Goal: Use online tool/utility: Utilize a website feature to perform a specific function

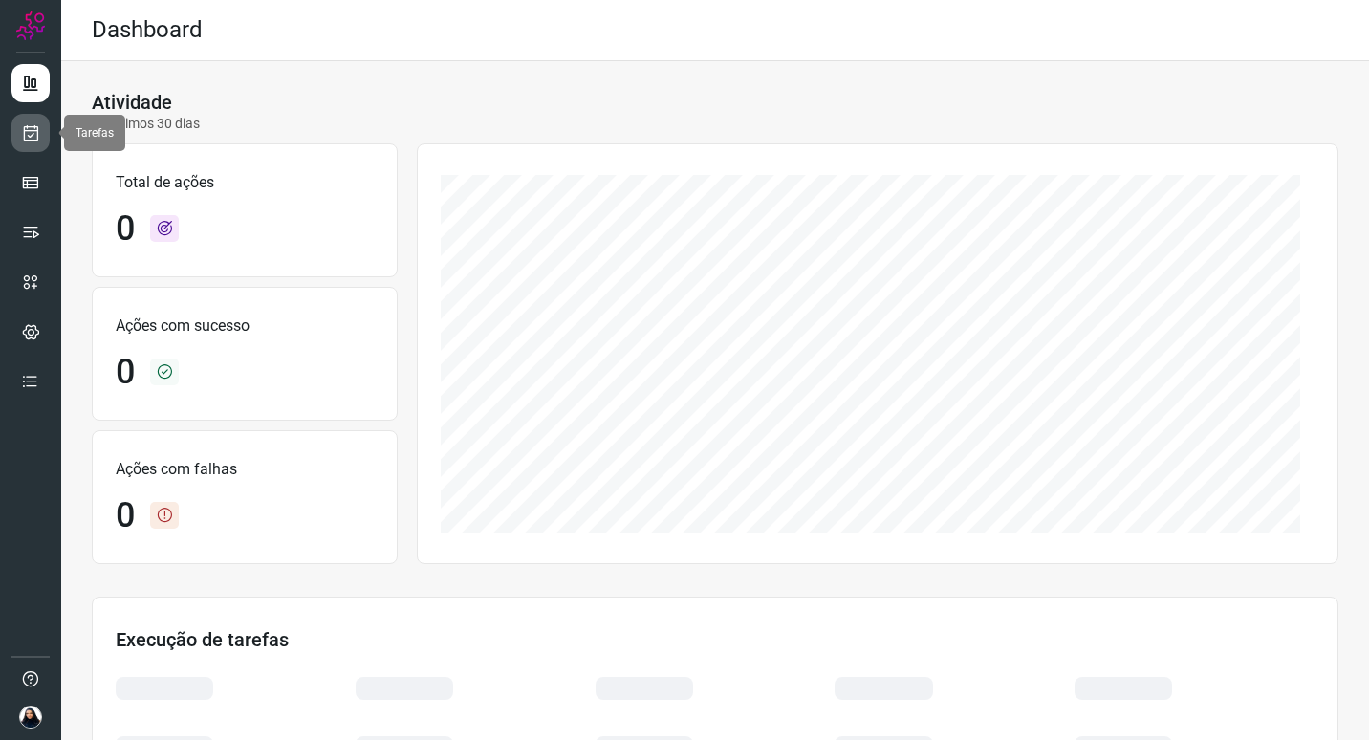
click at [27, 140] on icon at bounding box center [31, 132] width 20 height 19
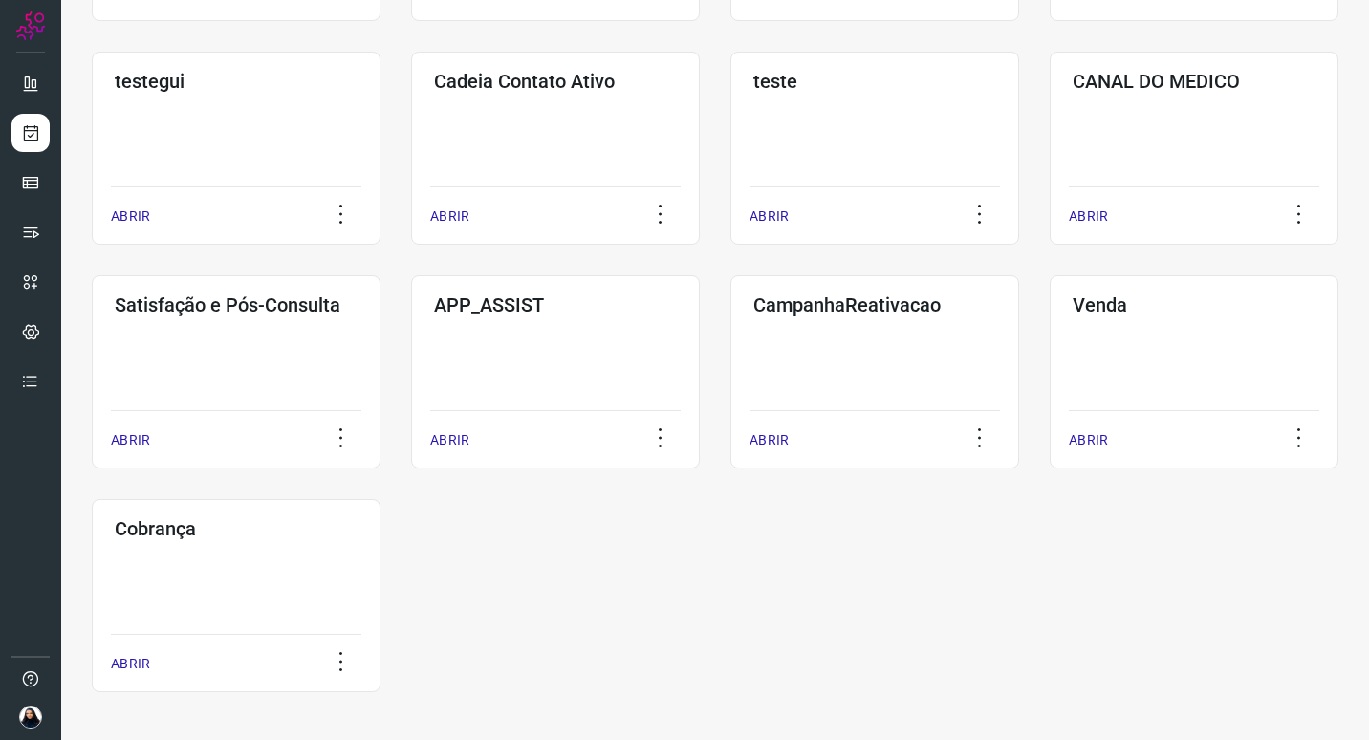
scroll to position [452, 0]
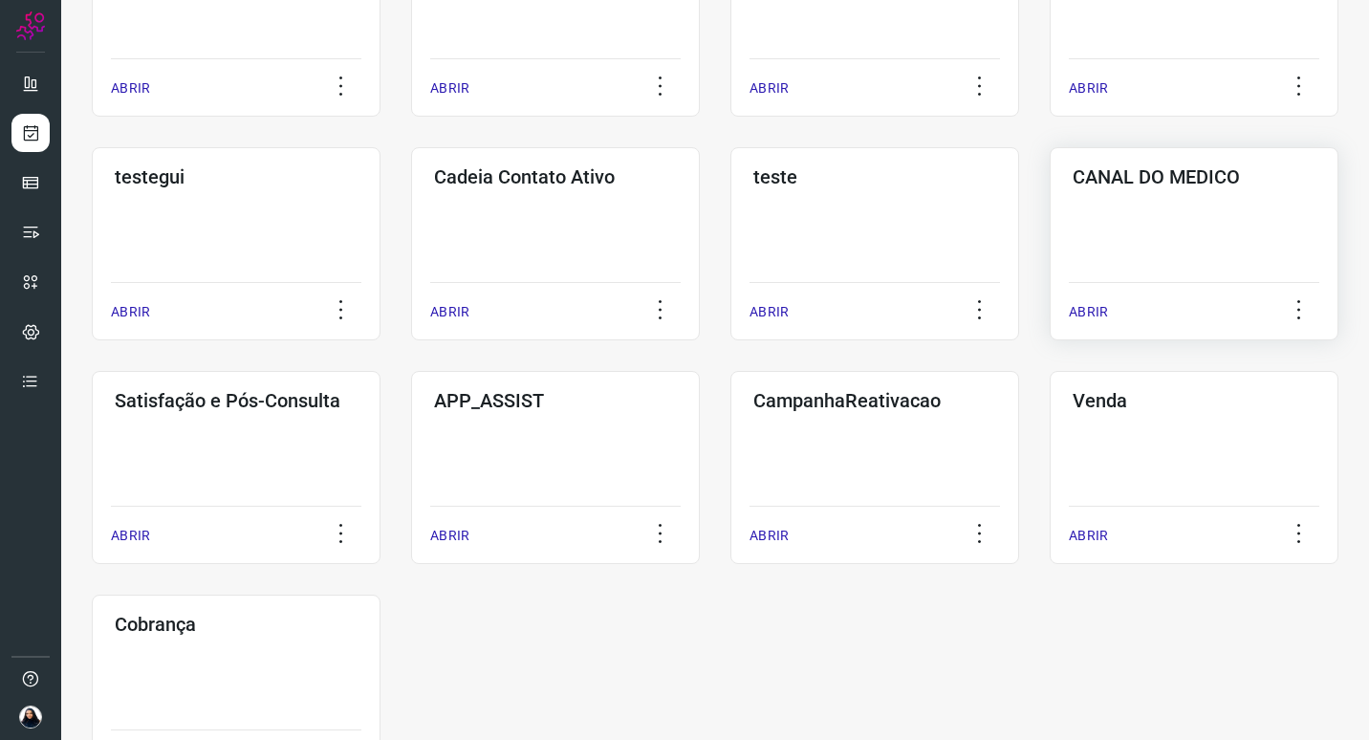
click at [1196, 184] on h3 "CANAL DO MEDICO" at bounding box center [1193, 176] width 243 height 23
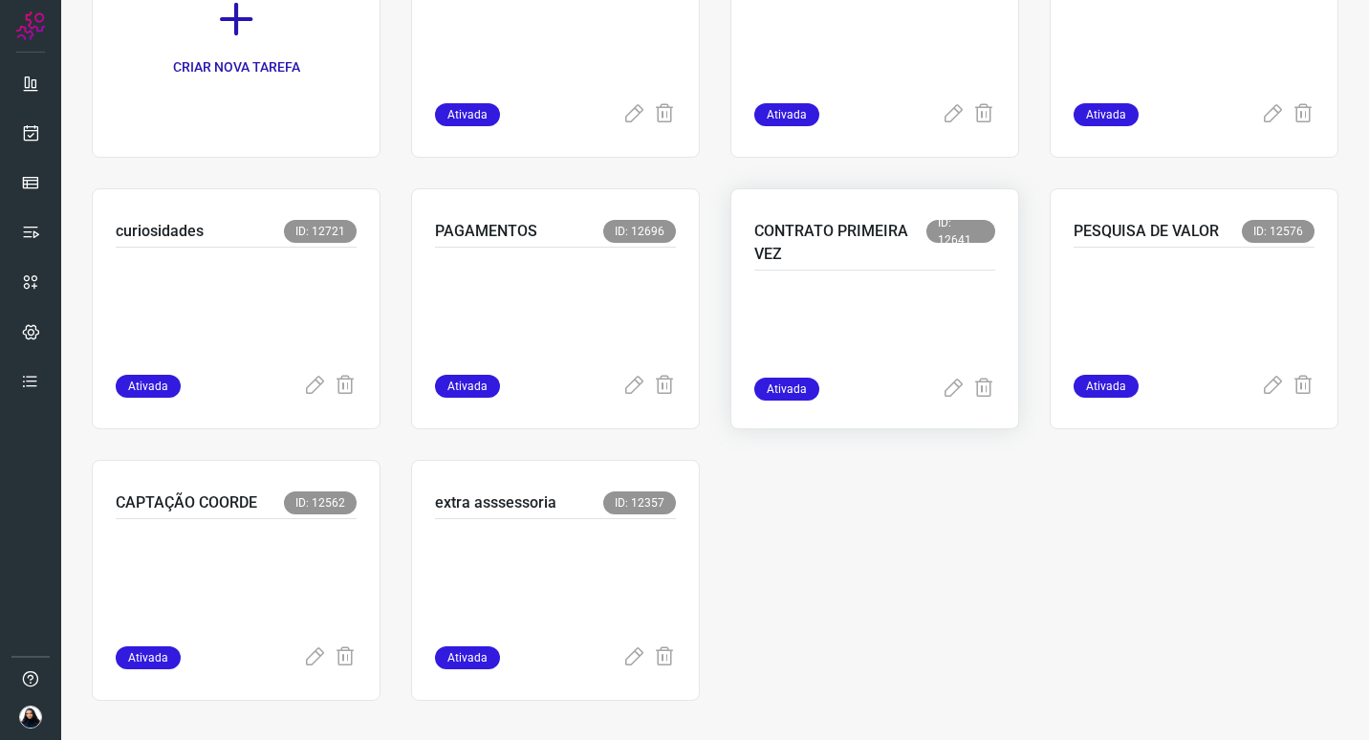
scroll to position [244, 0]
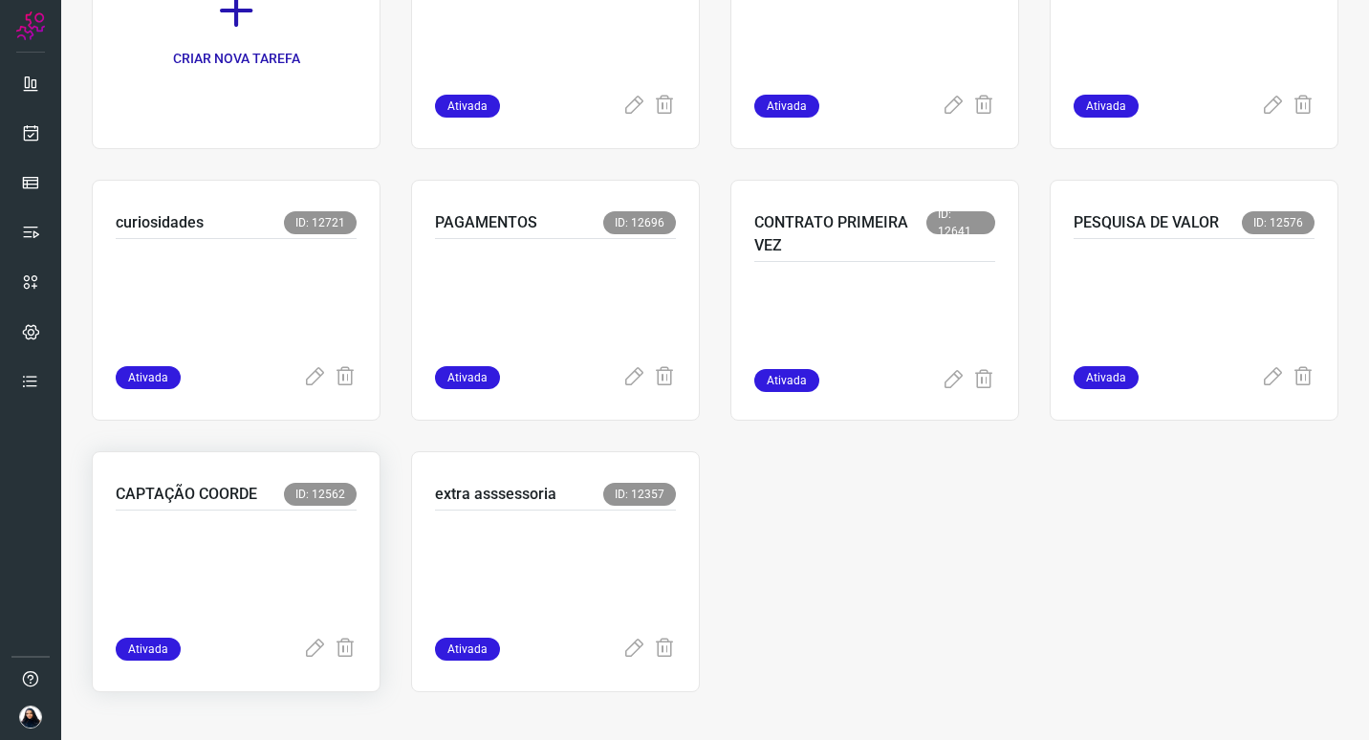
click at [254, 512] on div at bounding box center [236, 573] width 241 height 127
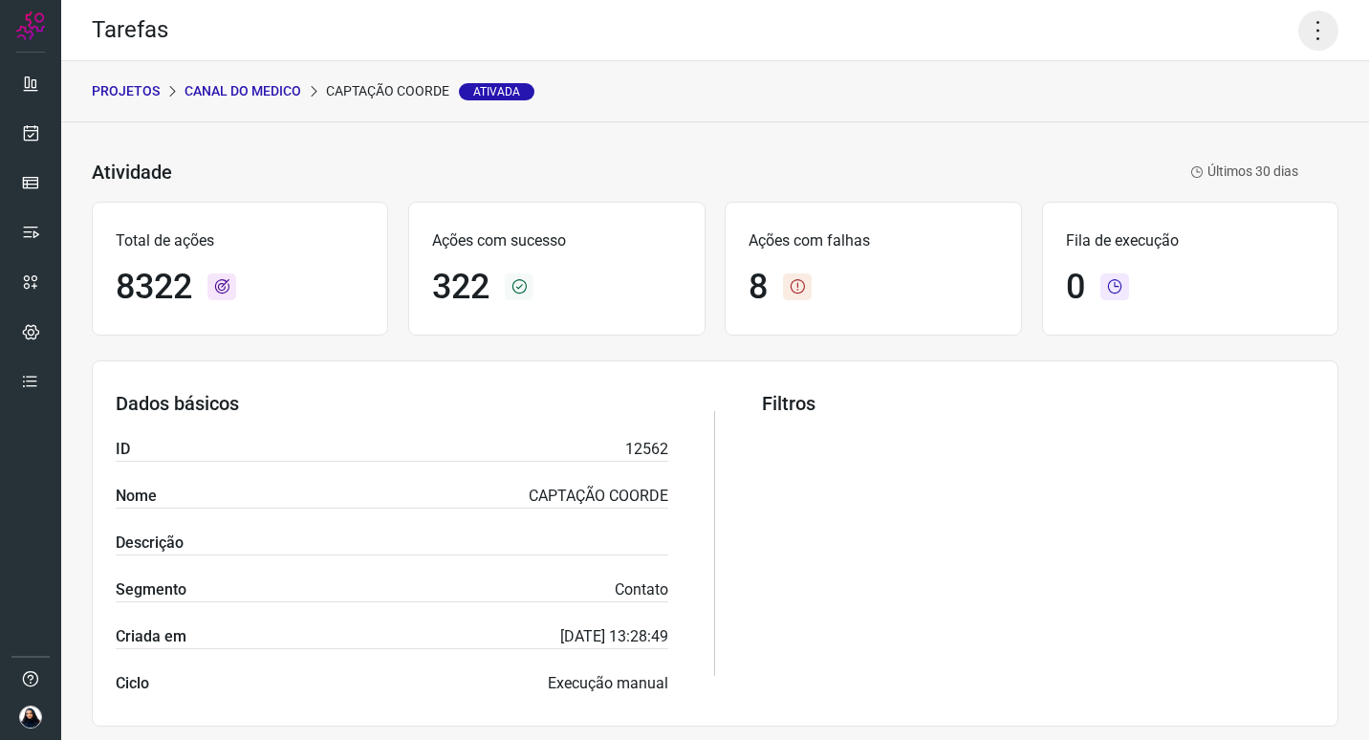
click at [1313, 19] on icon at bounding box center [1318, 31] width 40 height 40
click at [1225, 121] on li "Executar" at bounding box center [1236, 125] width 174 height 31
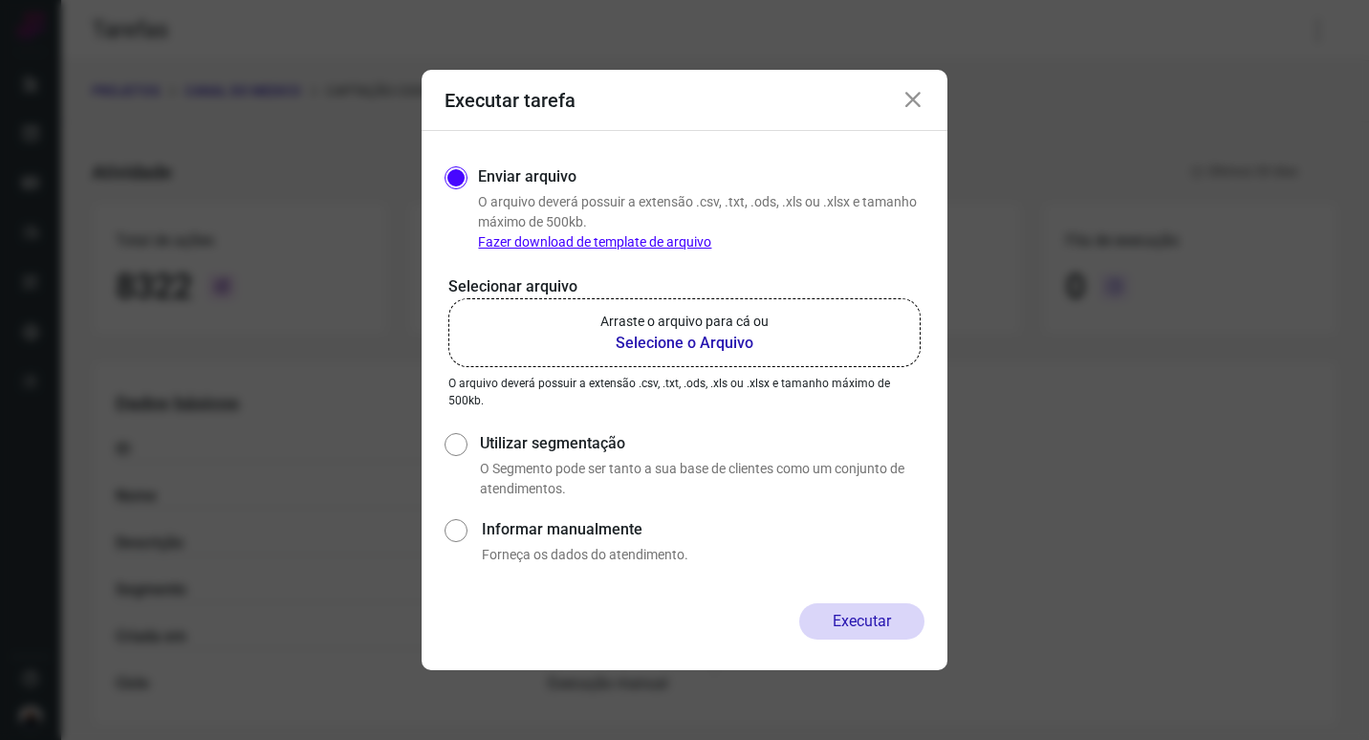
click at [634, 339] on b "Selecione o Arquivo" at bounding box center [684, 343] width 168 height 23
click at [0, 0] on input "Arraste o arquivo para cá ou Selecione o Arquivo" at bounding box center [0, 0] width 0 height 0
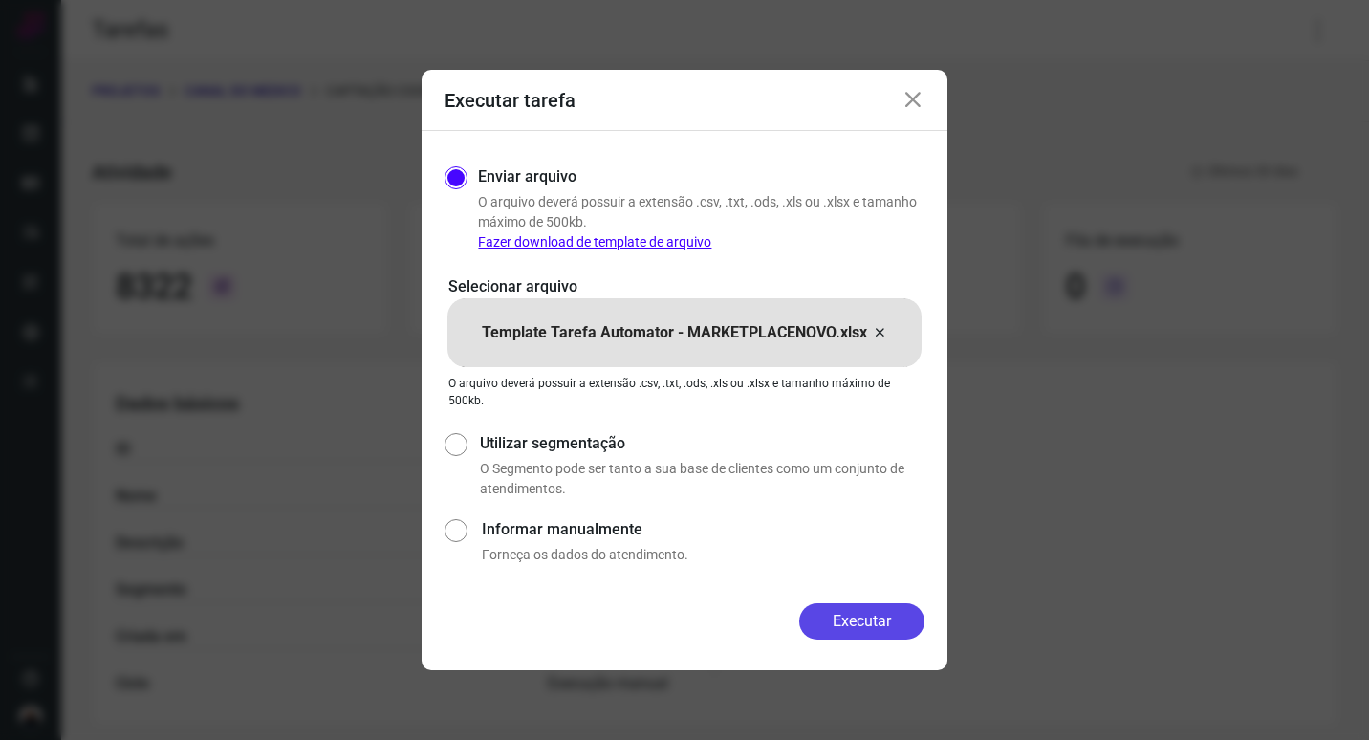
click at [857, 623] on button "Executar" at bounding box center [861, 621] width 125 height 36
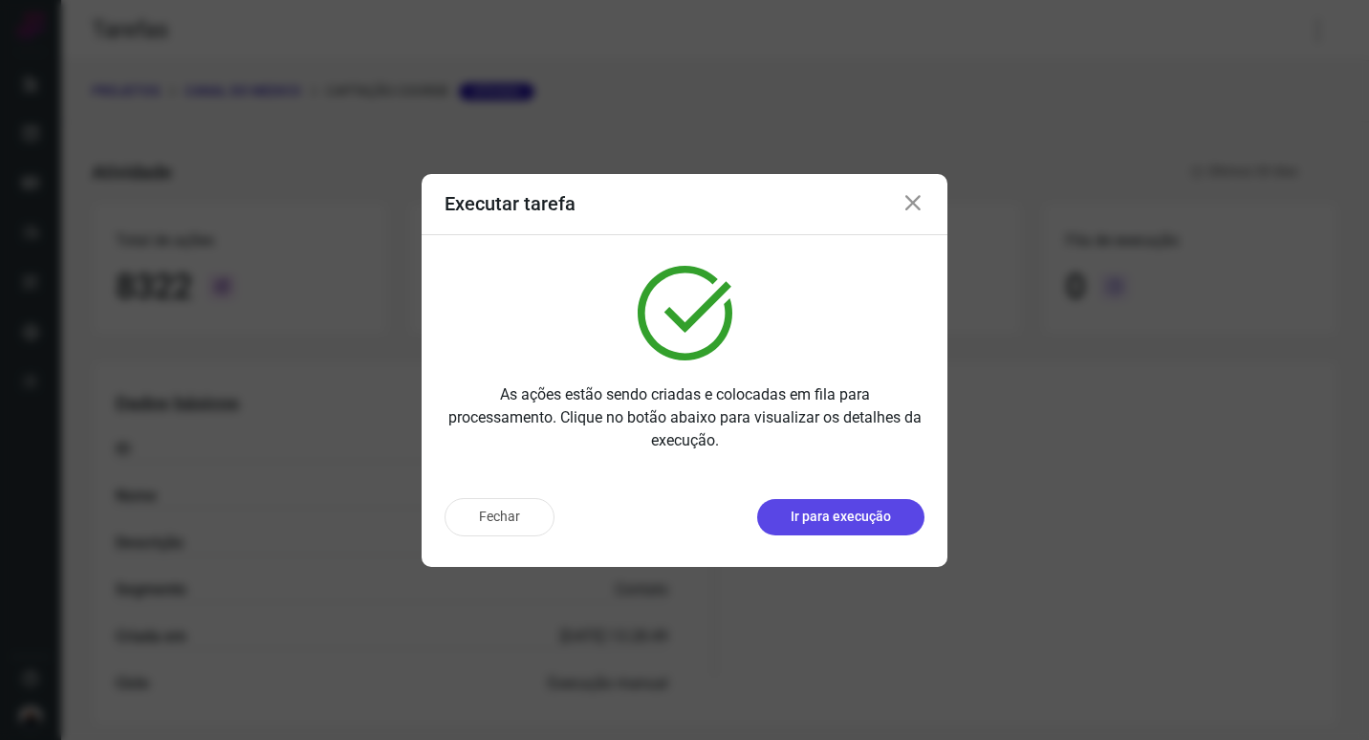
click at [870, 514] on p "Ir para execução" at bounding box center [840, 517] width 100 height 20
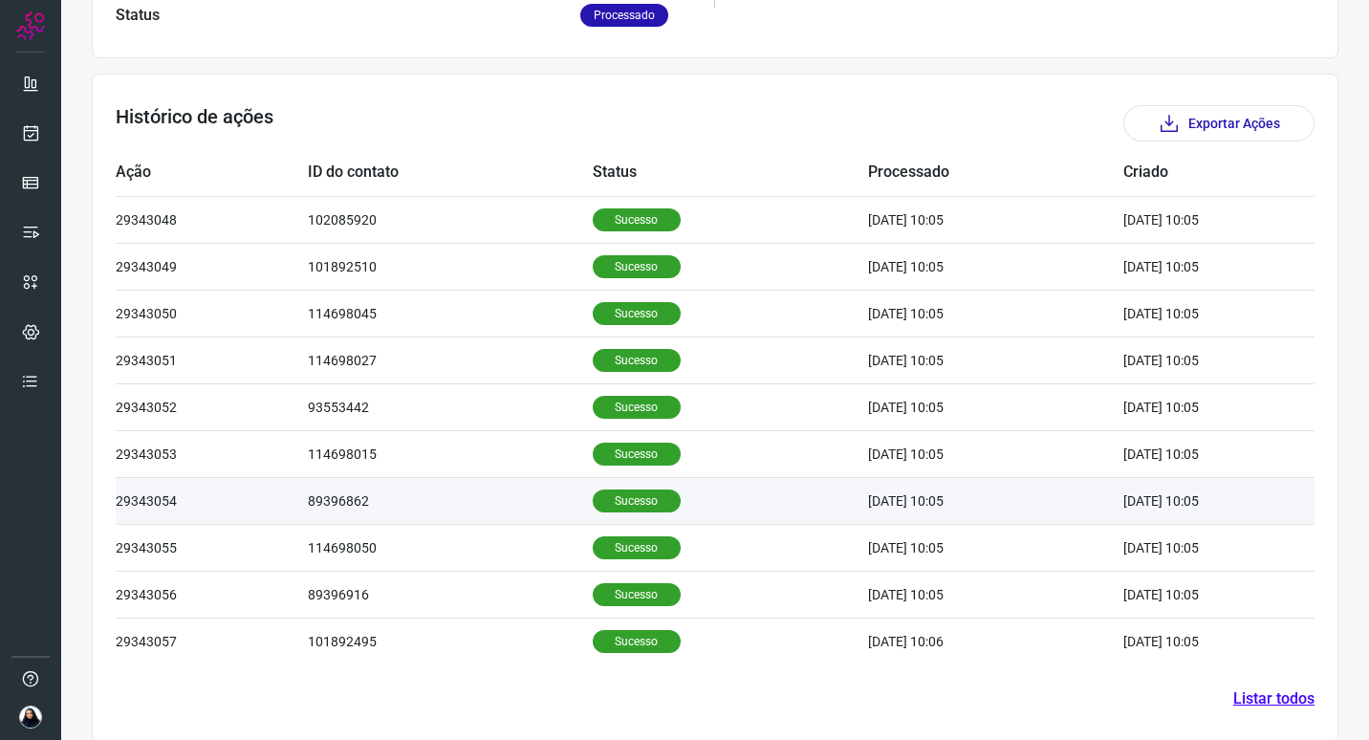
scroll to position [517, 0]
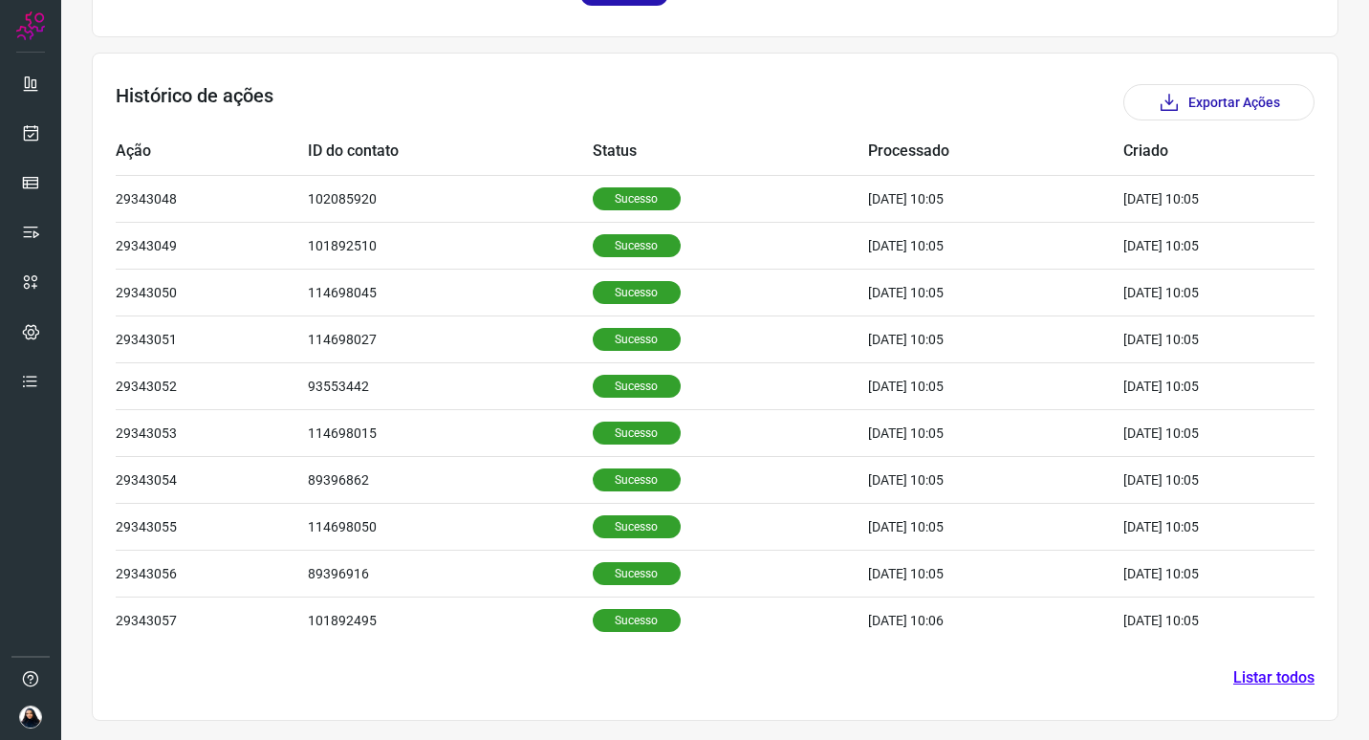
click at [1267, 675] on link "Listar todos" at bounding box center [1273, 677] width 81 height 23
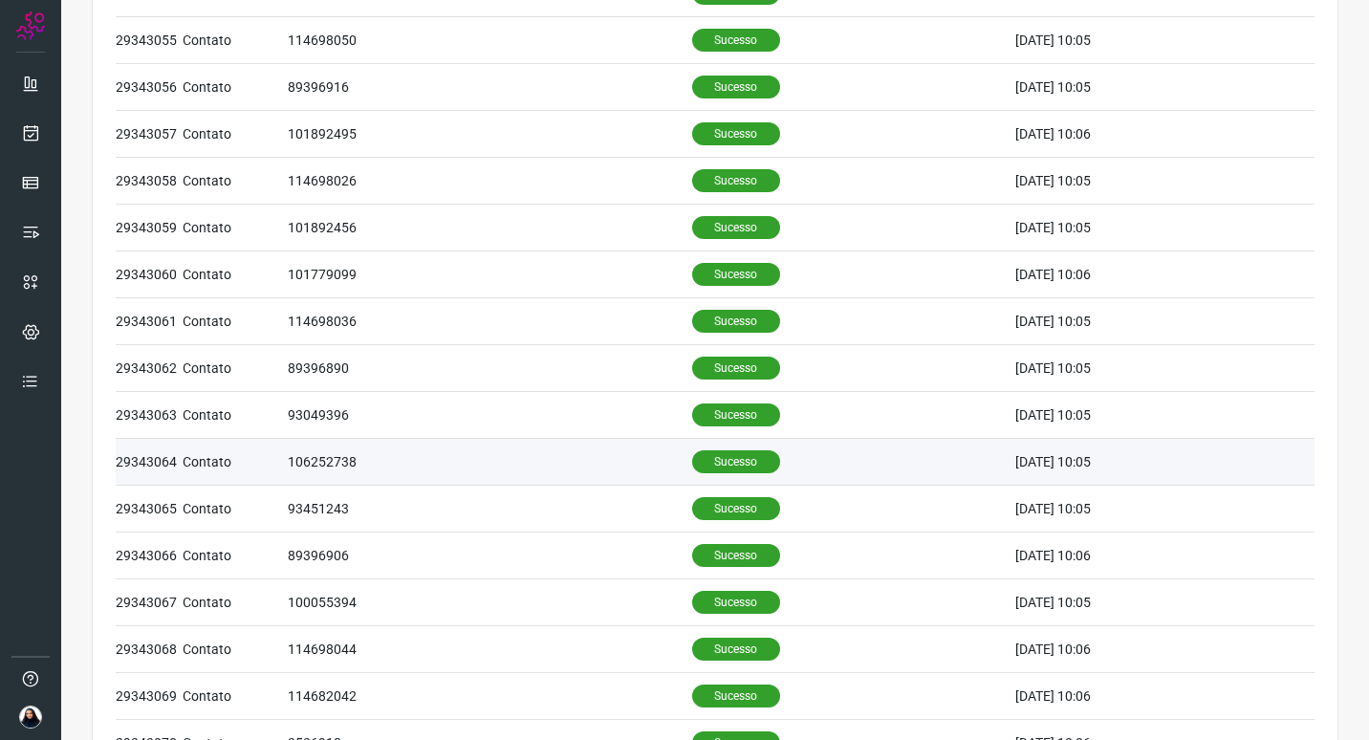
scroll to position [710, 0]
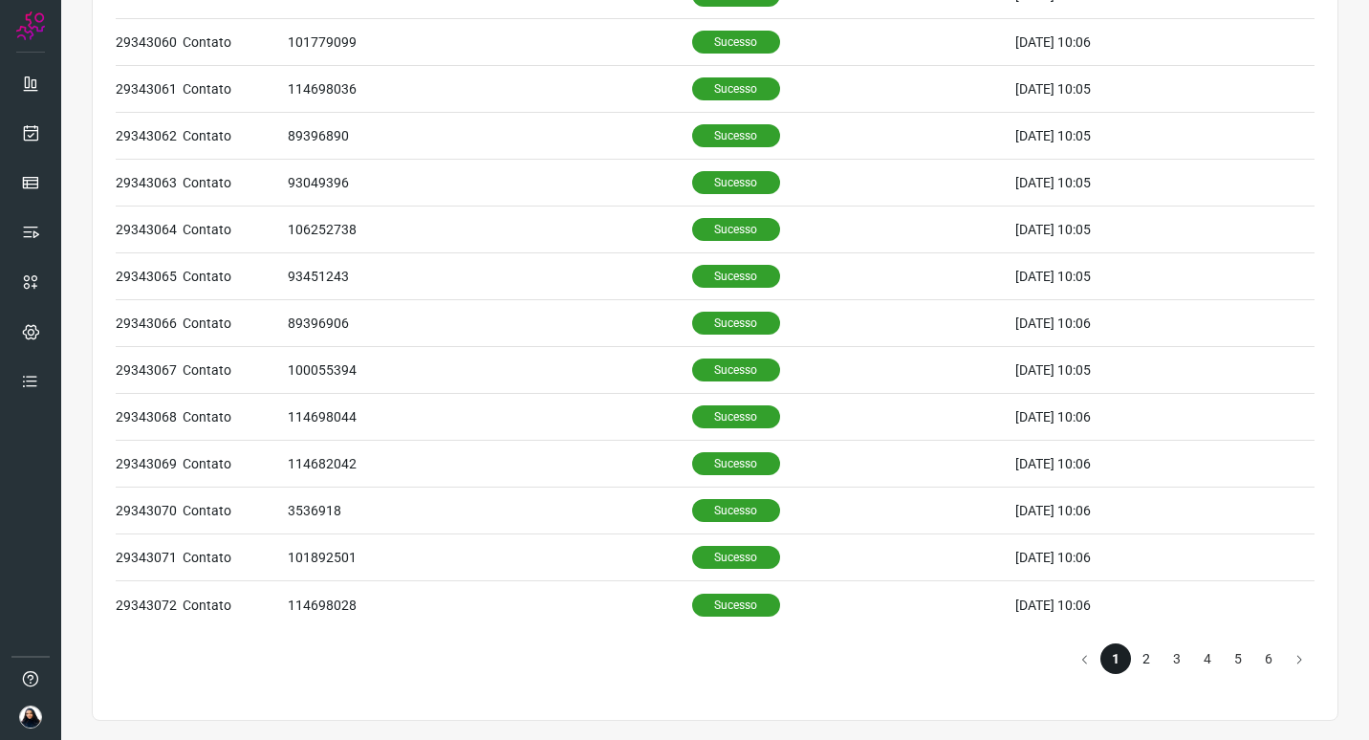
click at [1139, 661] on li "2" at bounding box center [1146, 658] width 31 height 31
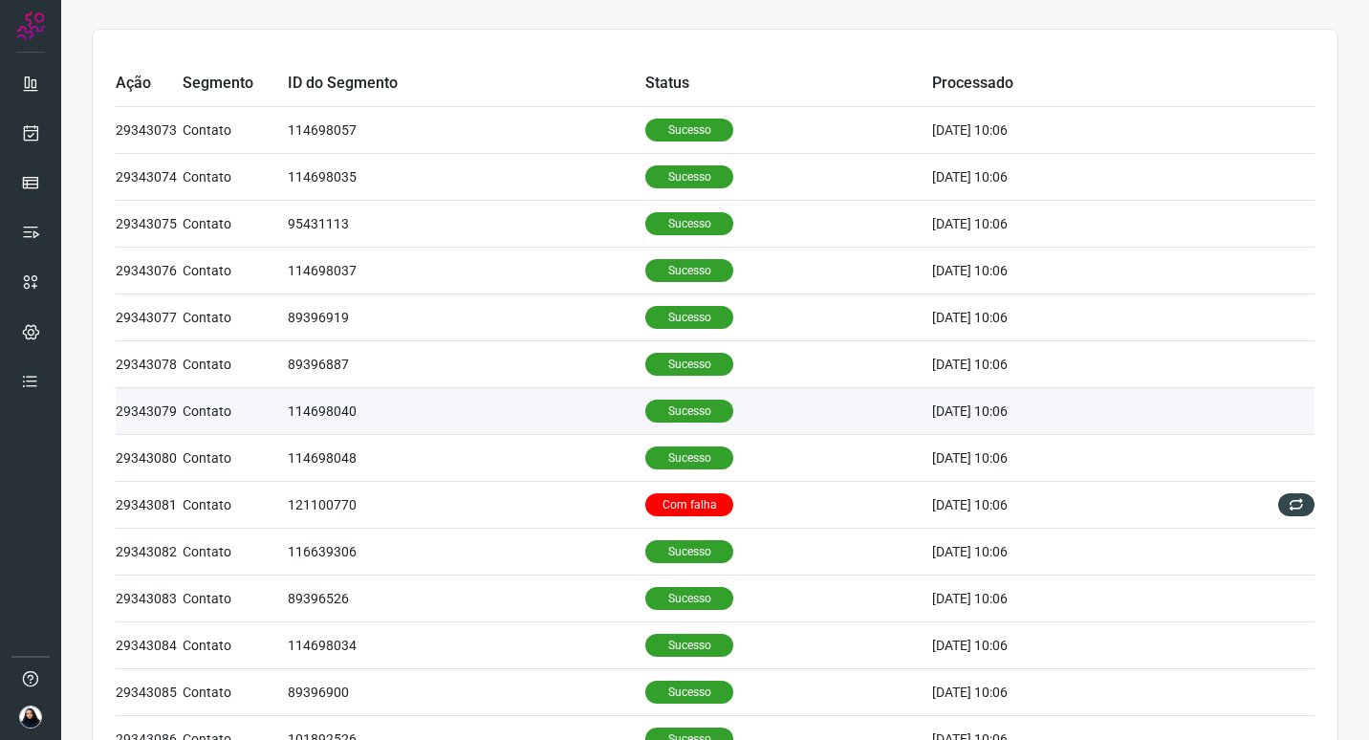
scroll to position [41, 0]
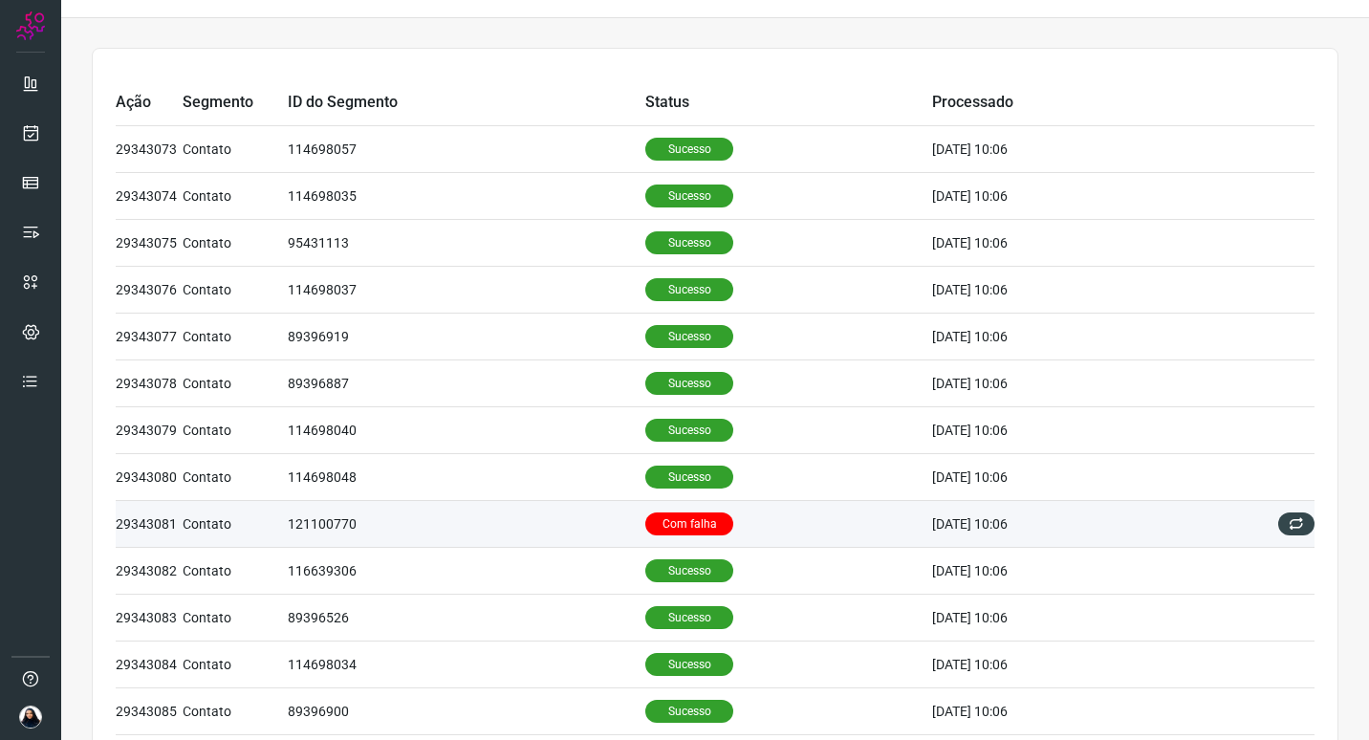
click at [692, 519] on p "Com falha" at bounding box center [689, 523] width 88 height 23
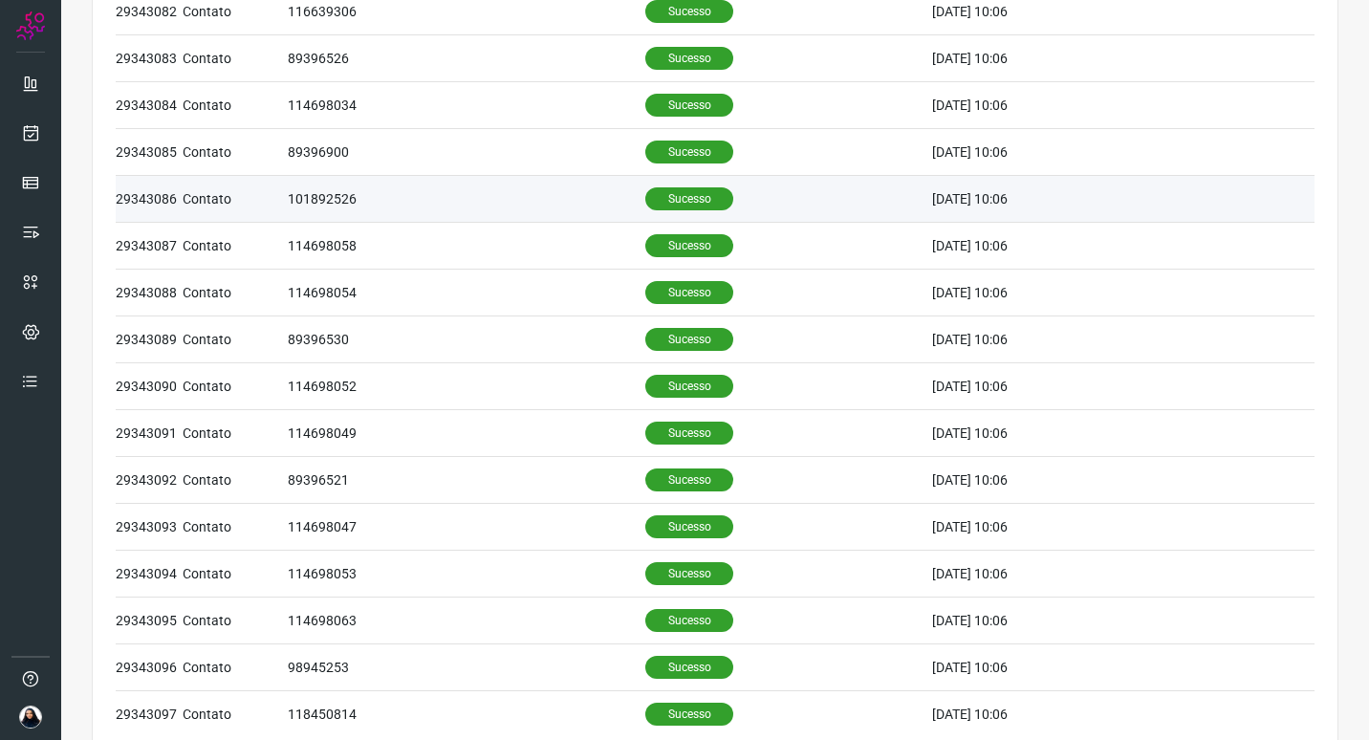
scroll to position [1174, 0]
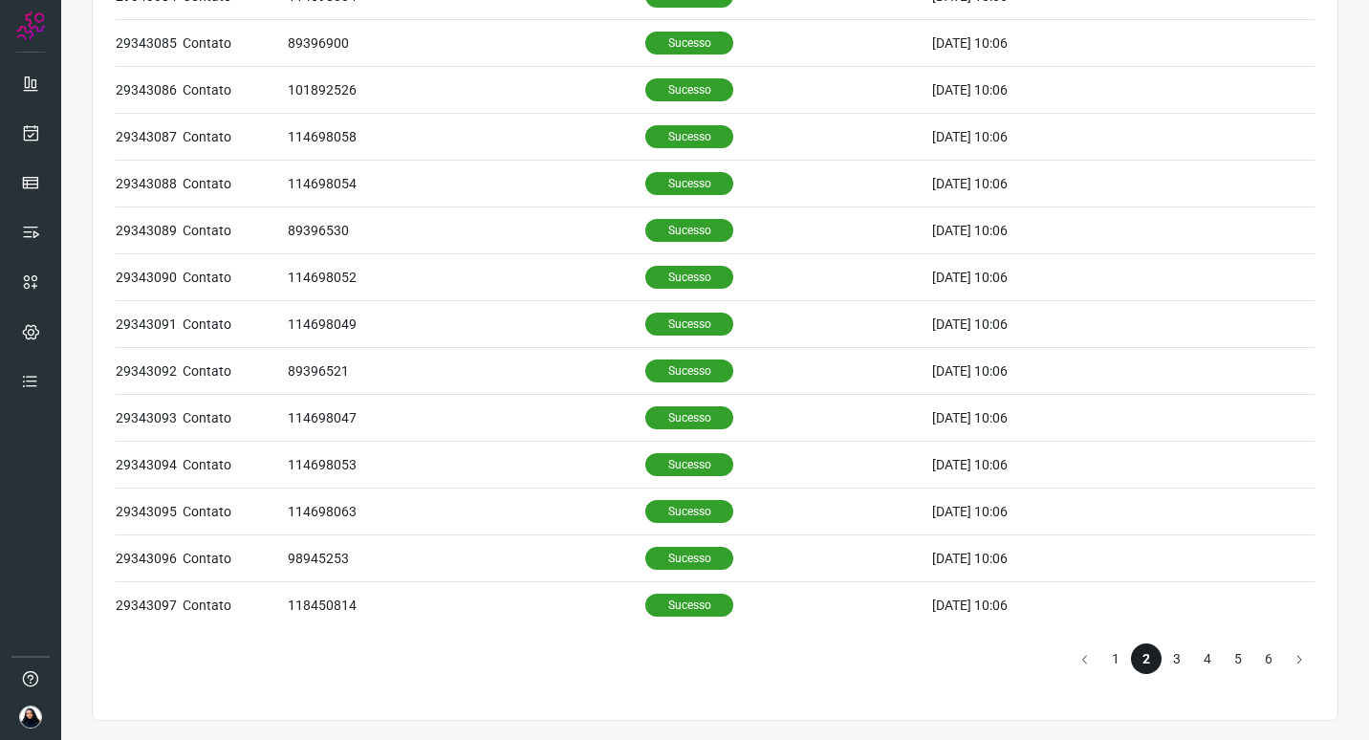
click at [1162, 663] on li "3" at bounding box center [1176, 658] width 31 height 31
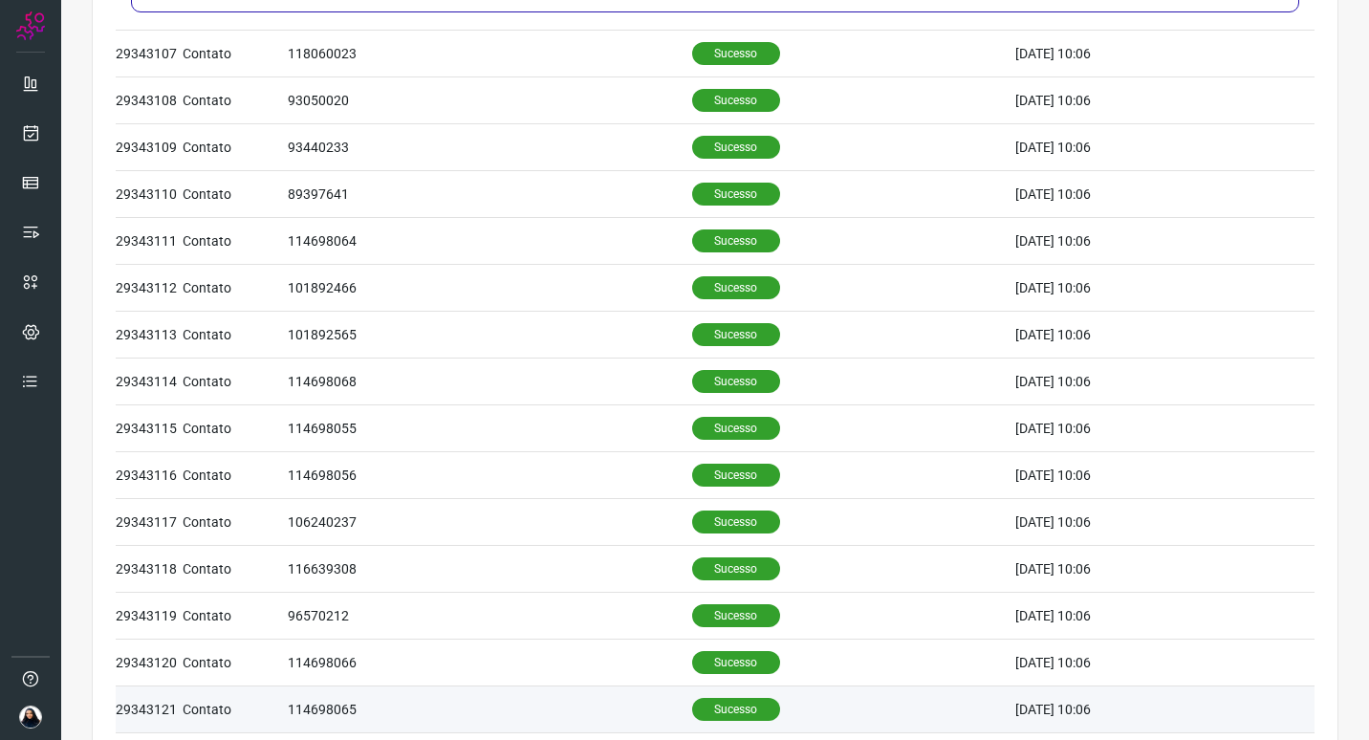
scroll to position [1174, 0]
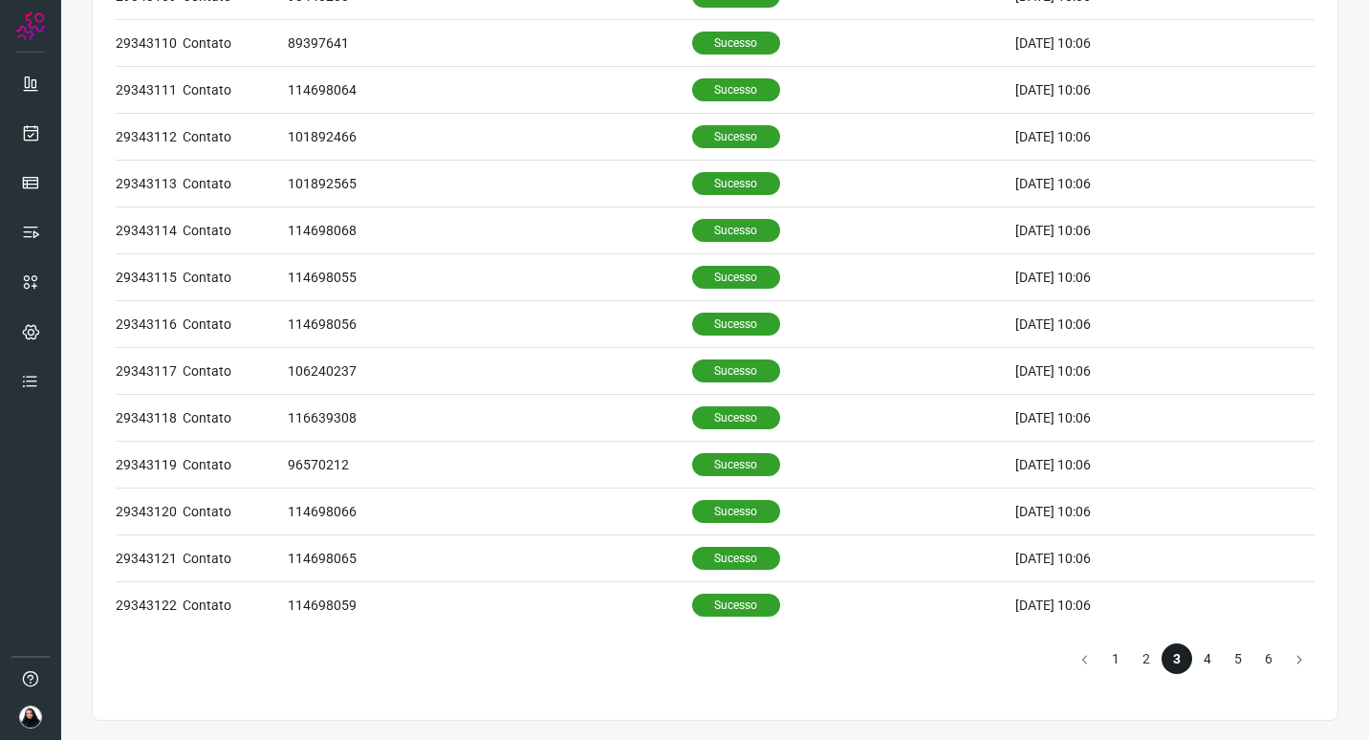
click at [1192, 662] on li "4" at bounding box center [1207, 658] width 31 height 31
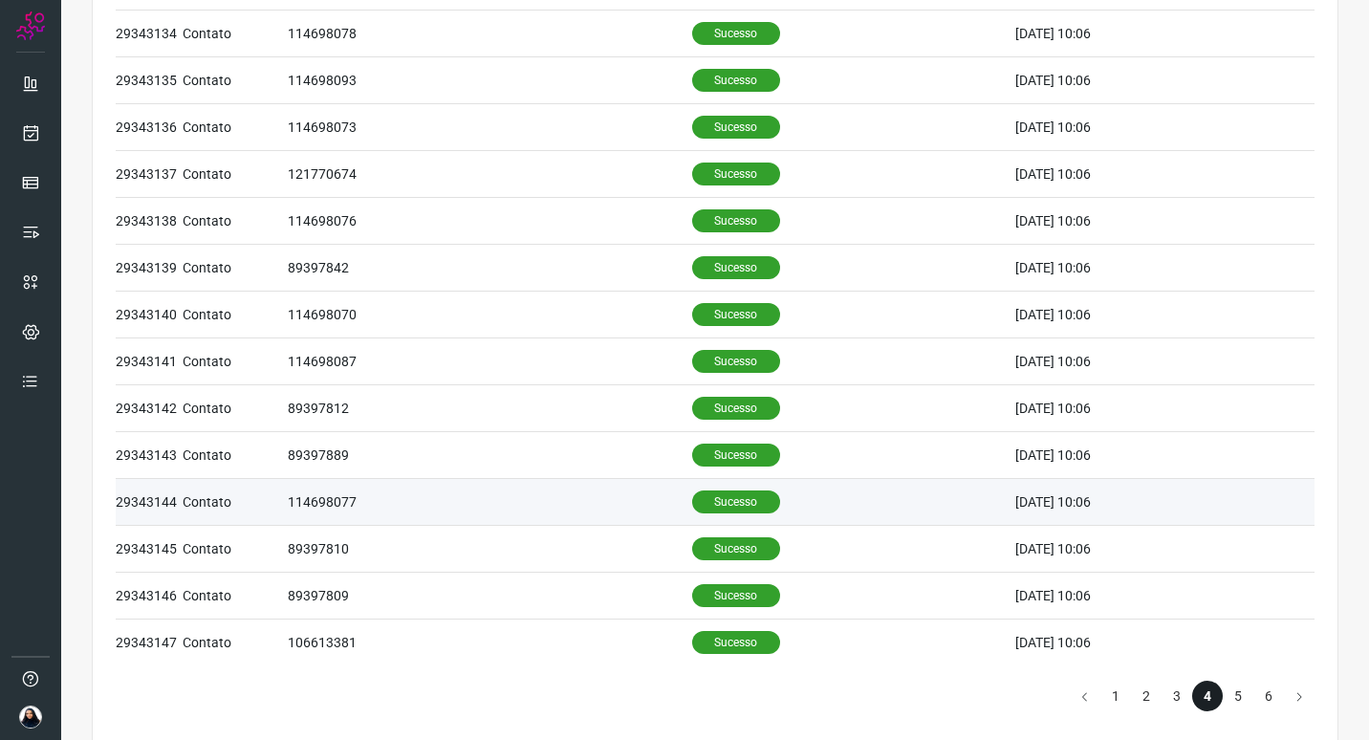
scroll to position [1174, 0]
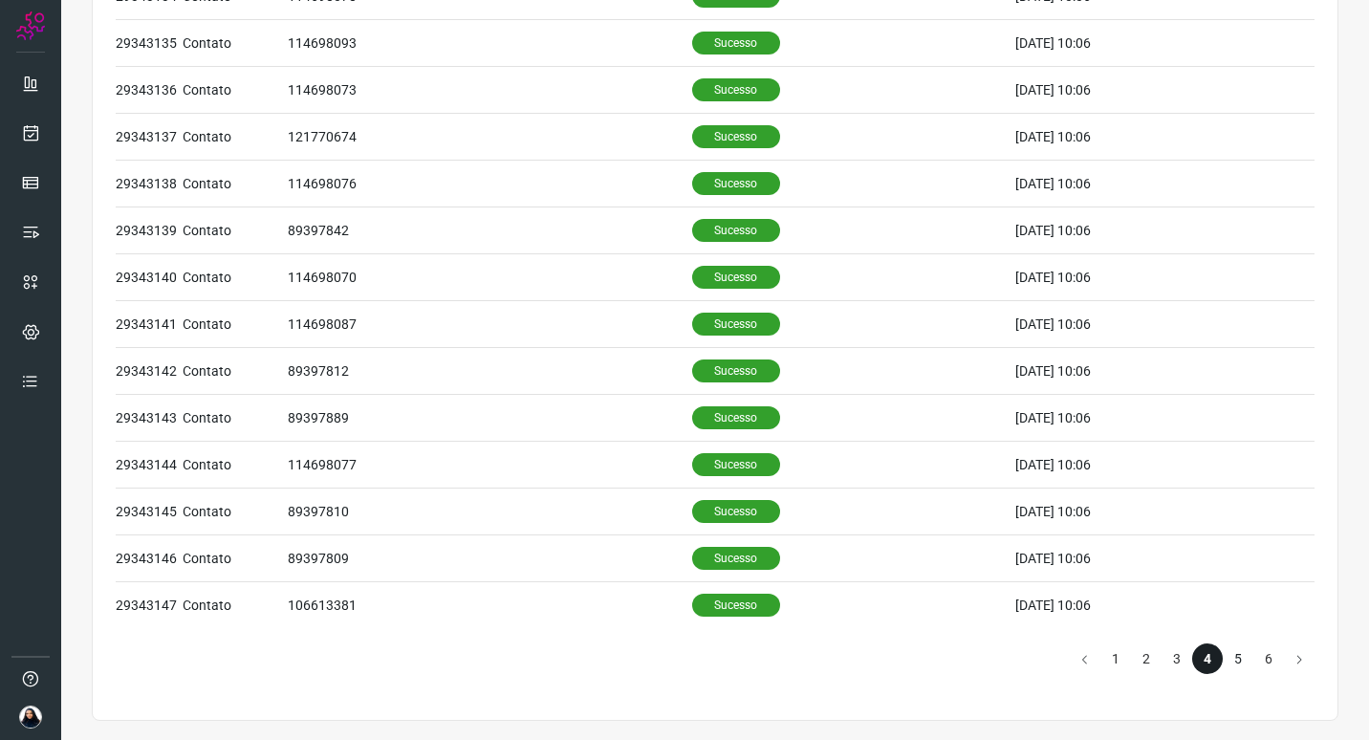
click at [1224, 652] on li "5" at bounding box center [1238, 658] width 31 height 31
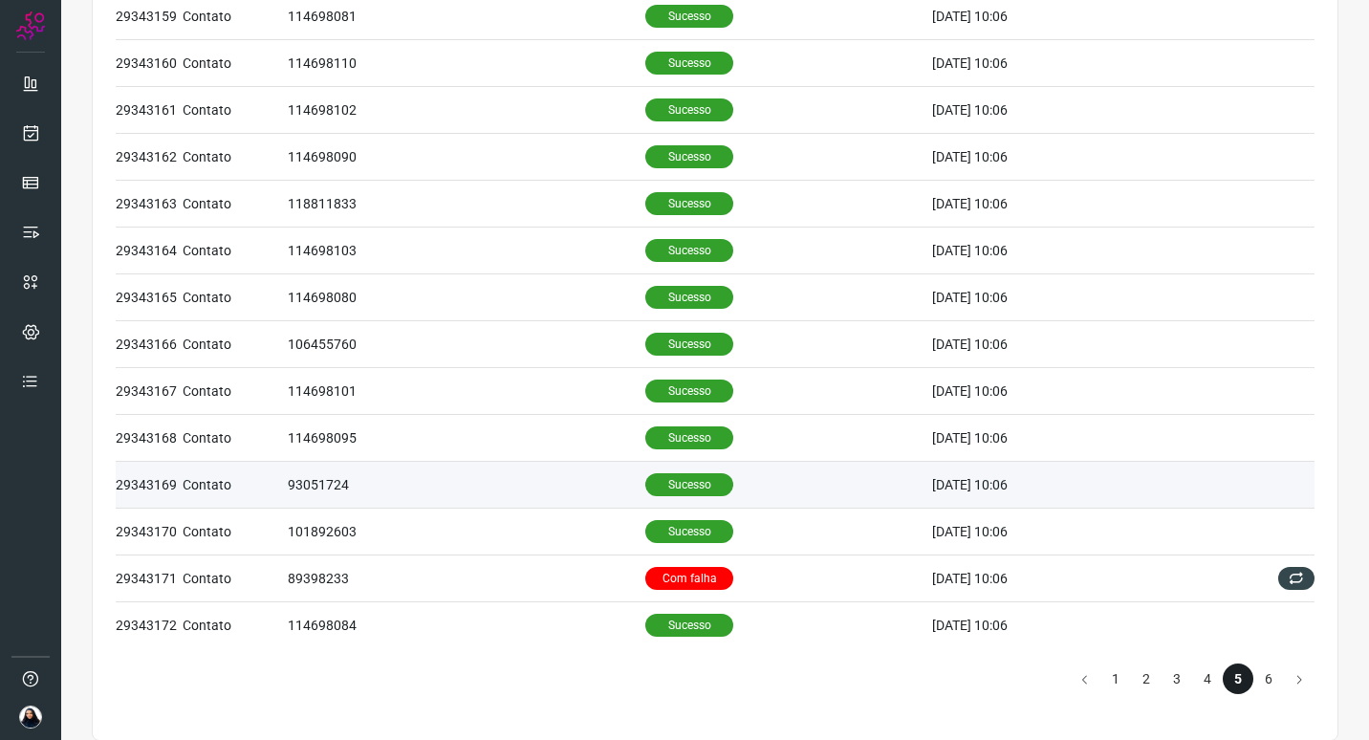
scroll to position [1174, 0]
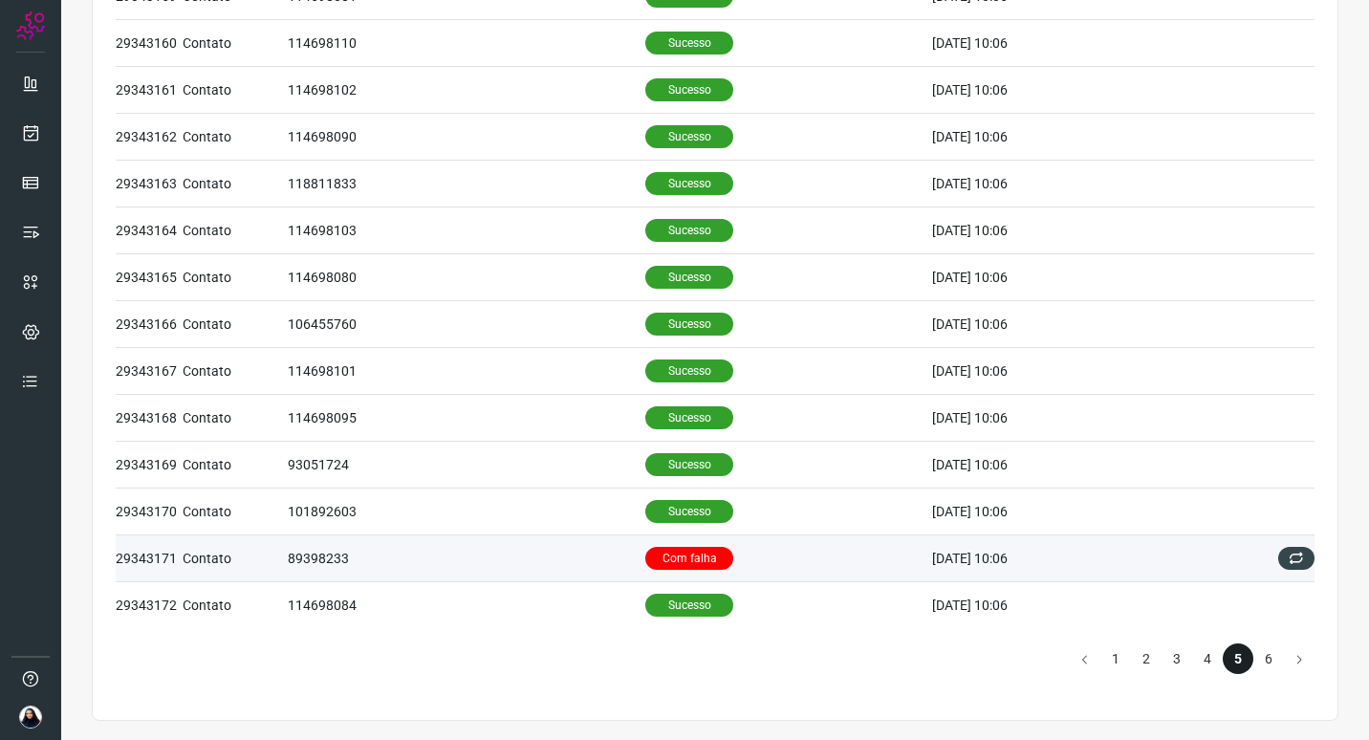
click at [681, 553] on p "Com falha" at bounding box center [689, 558] width 88 height 23
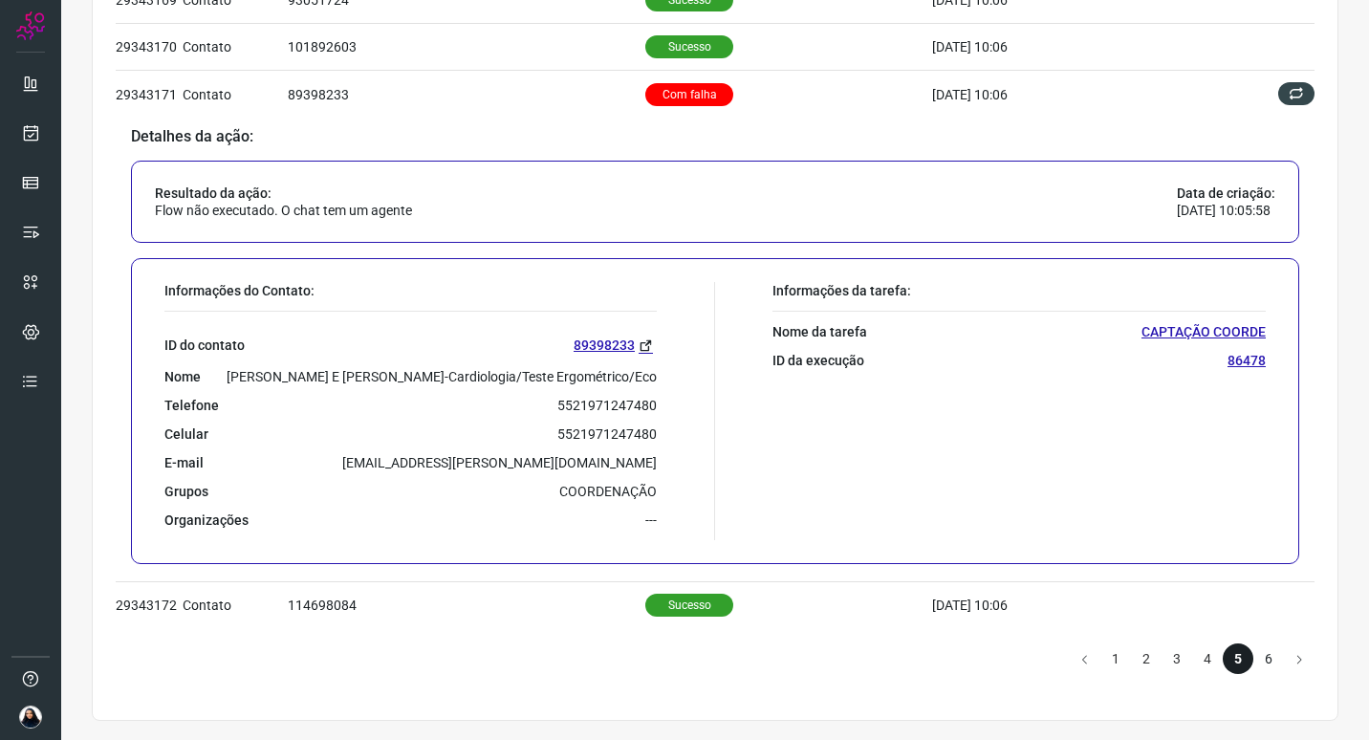
click at [1262, 661] on li "6" at bounding box center [1268, 658] width 31 height 31
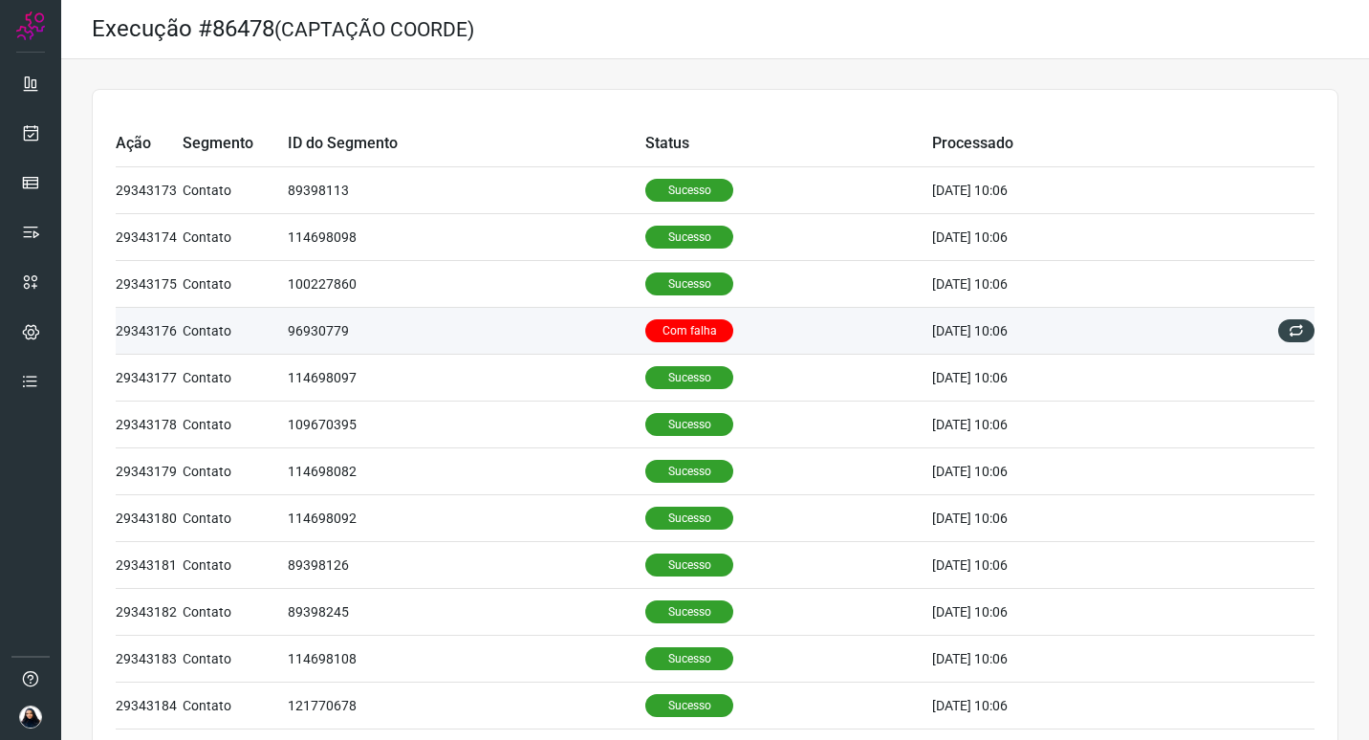
click at [754, 333] on td "Com falha" at bounding box center [788, 331] width 286 height 47
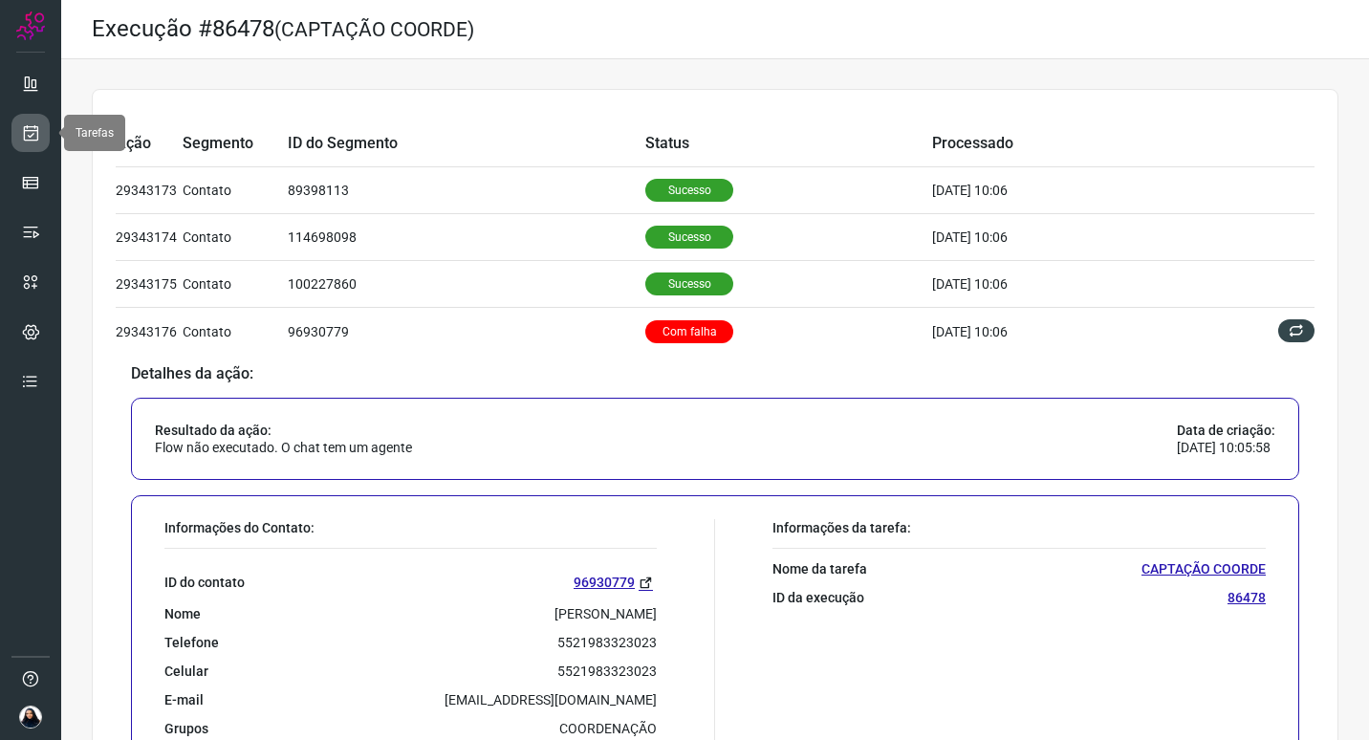
click at [27, 135] on icon at bounding box center [31, 132] width 20 height 19
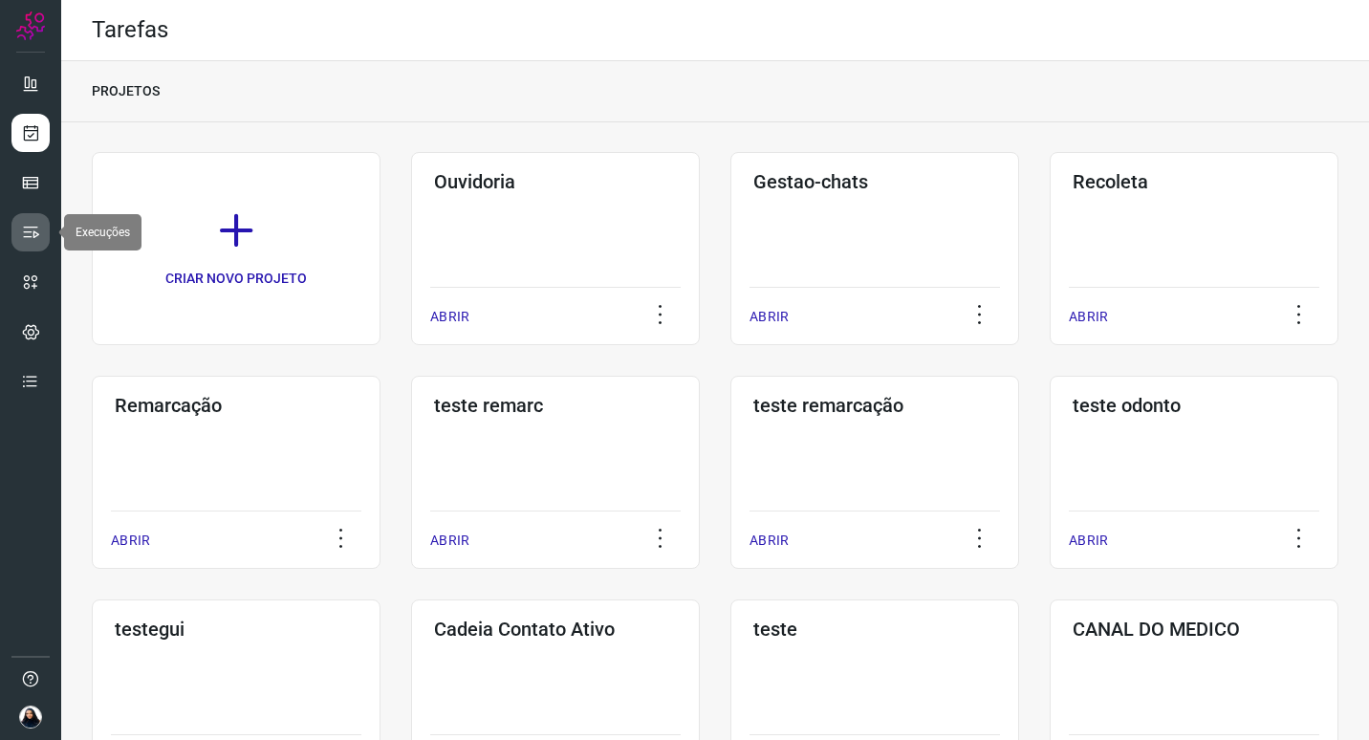
click at [28, 222] on link at bounding box center [30, 232] width 38 height 38
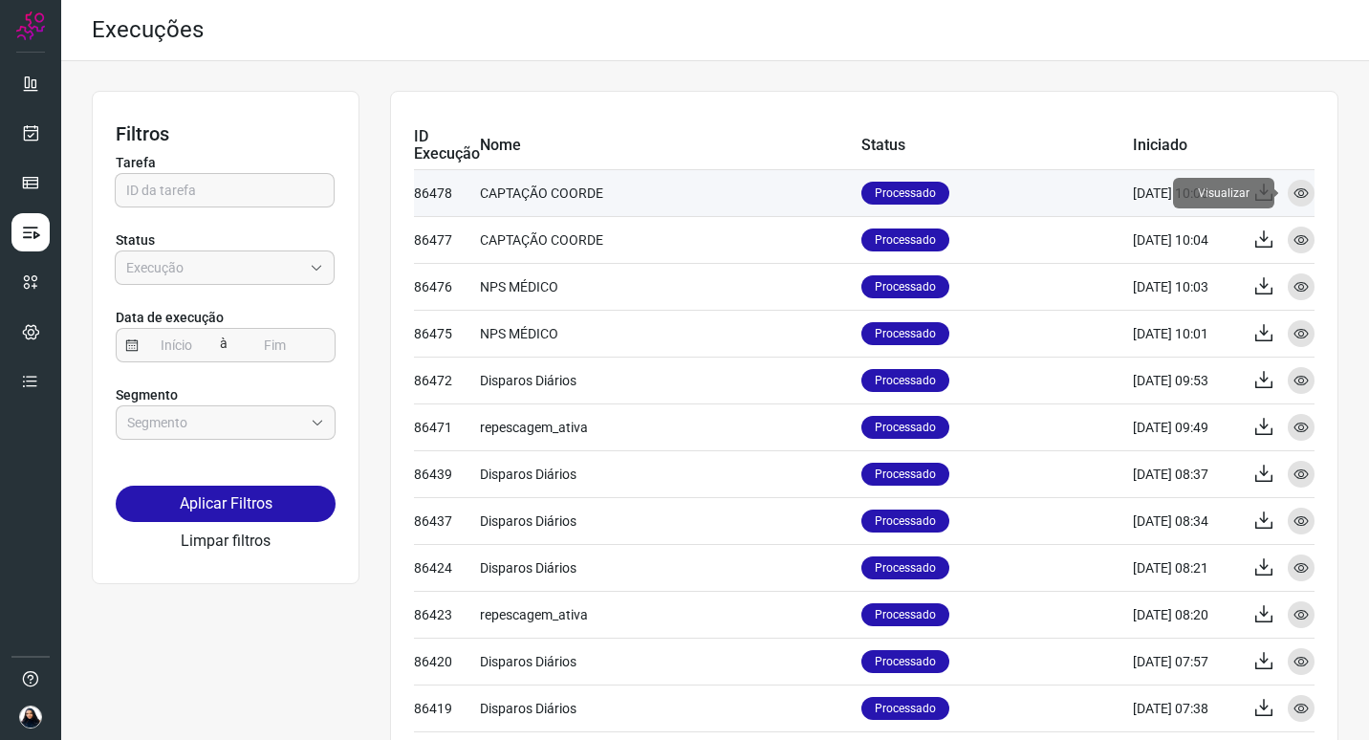
click at [1293, 193] on icon at bounding box center [1300, 192] width 15 height 15
